Goal: Transaction & Acquisition: Purchase product/service

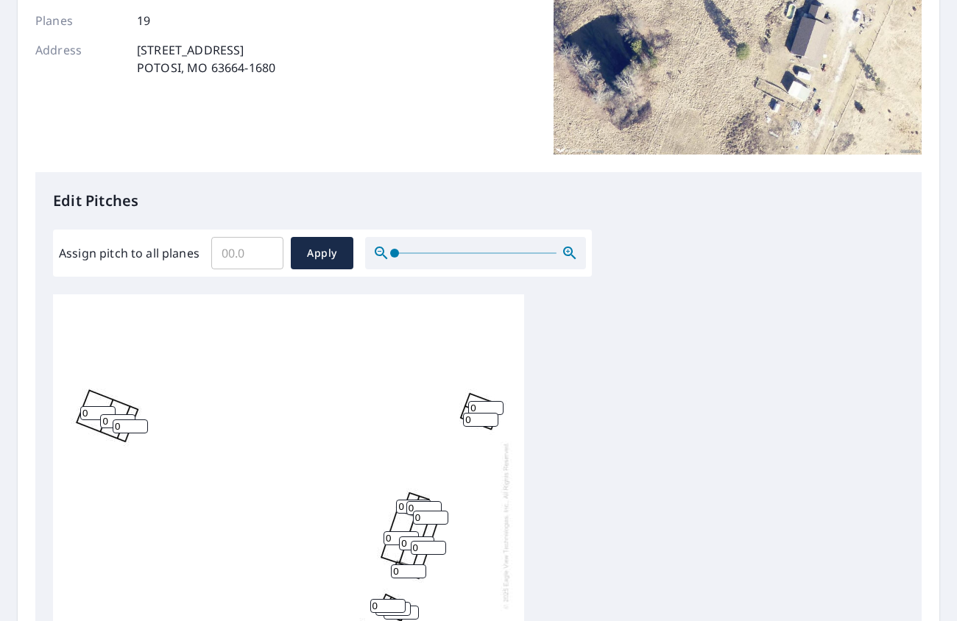
scroll to position [295, 0]
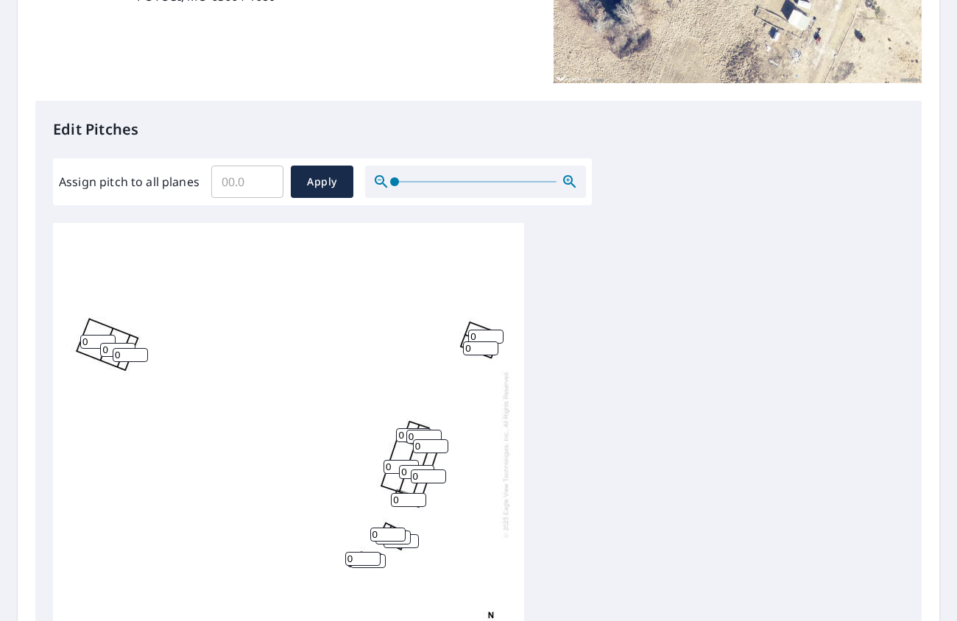
click at [400, 434] on input "0" at bounding box center [413, 436] width 35 height 14
type input "06"
click at [412, 434] on input "0" at bounding box center [423, 437] width 35 height 14
type input "6"
click at [426, 447] on input "0" at bounding box center [430, 447] width 35 height 14
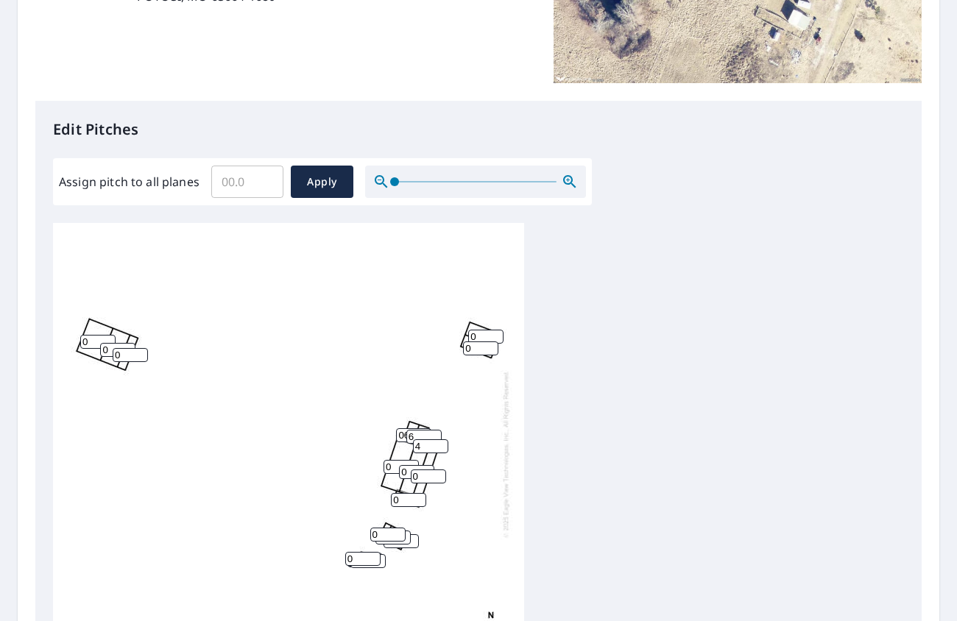
type input "4"
click at [423, 479] on input "0" at bounding box center [428, 477] width 35 height 14
type input "4"
click at [393, 466] on input "0" at bounding box center [401, 467] width 35 height 14
type input "6"
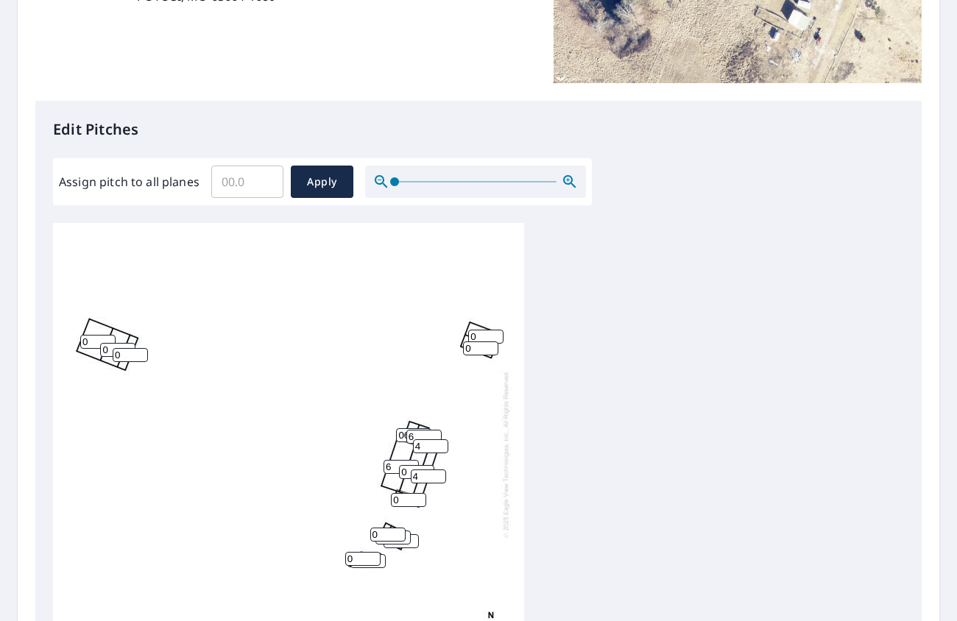
click at [403, 471] on input "0" at bounding box center [416, 472] width 35 height 14
type input "6"
click at [403, 496] on input "0" at bounding box center [408, 500] width 35 height 14
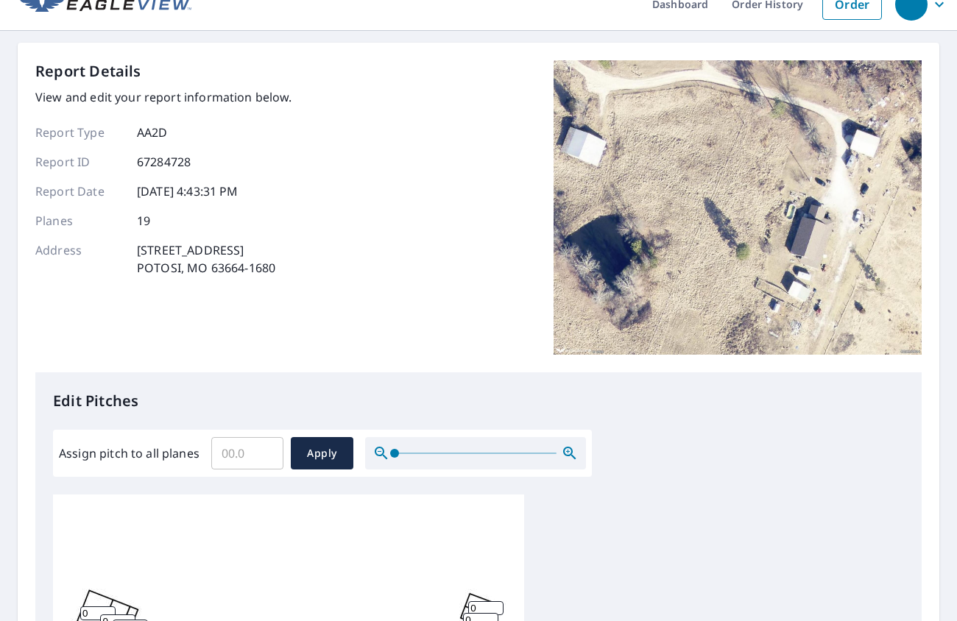
scroll to position [0, 0]
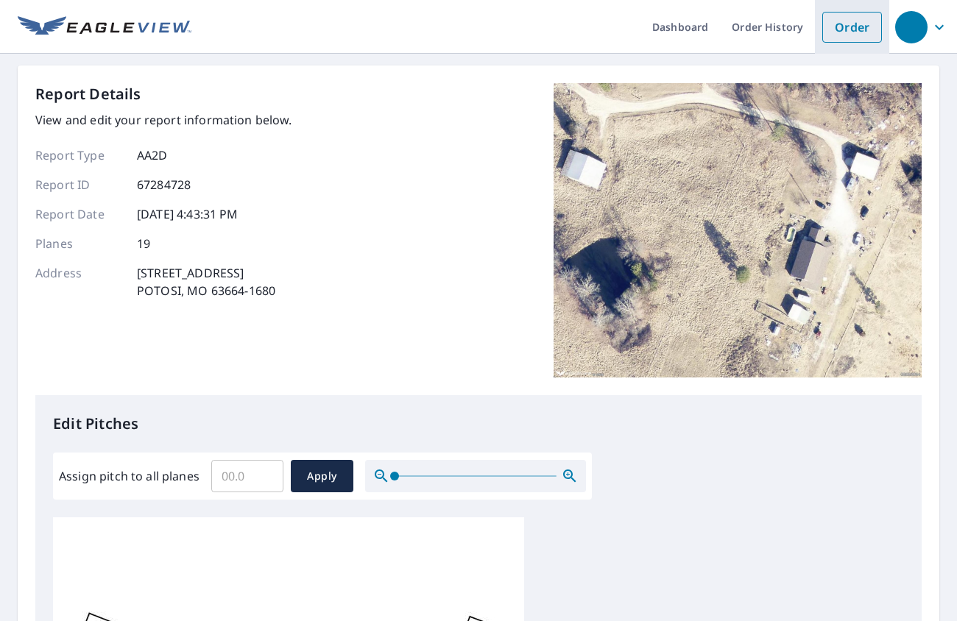
type input "4"
click at [836, 30] on link "Order" at bounding box center [852, 27] width 60 height 31
